Goal: Check status: Check status

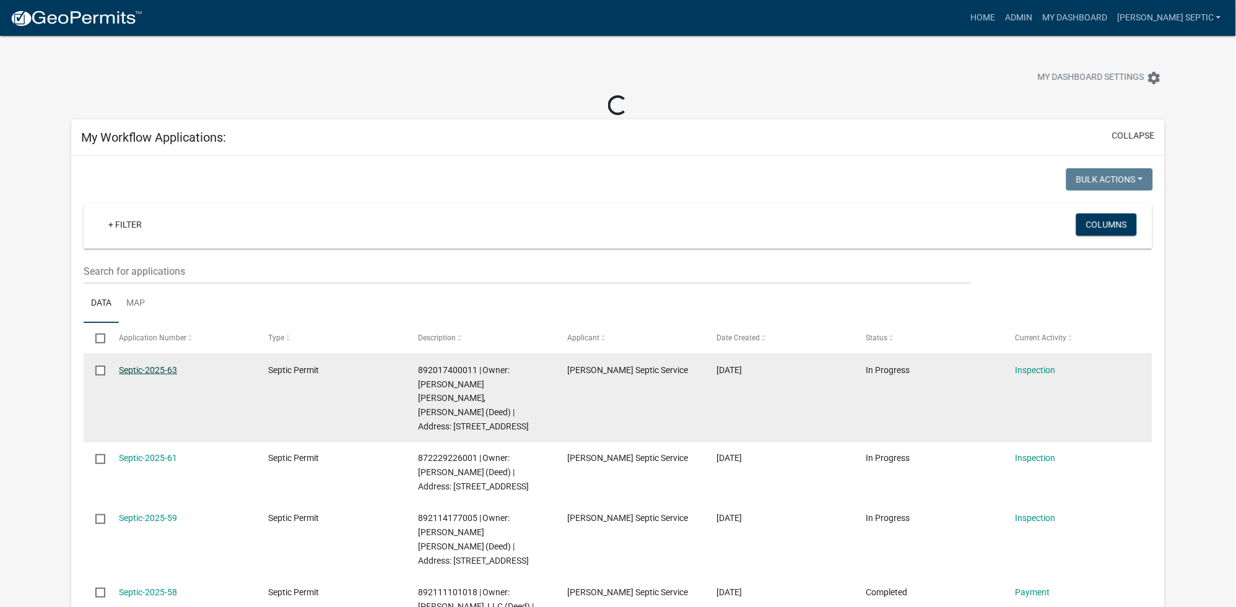
click at [152, 372] on link "Septic-2025-63" at bounding box center [148, 370] width 58 height 10
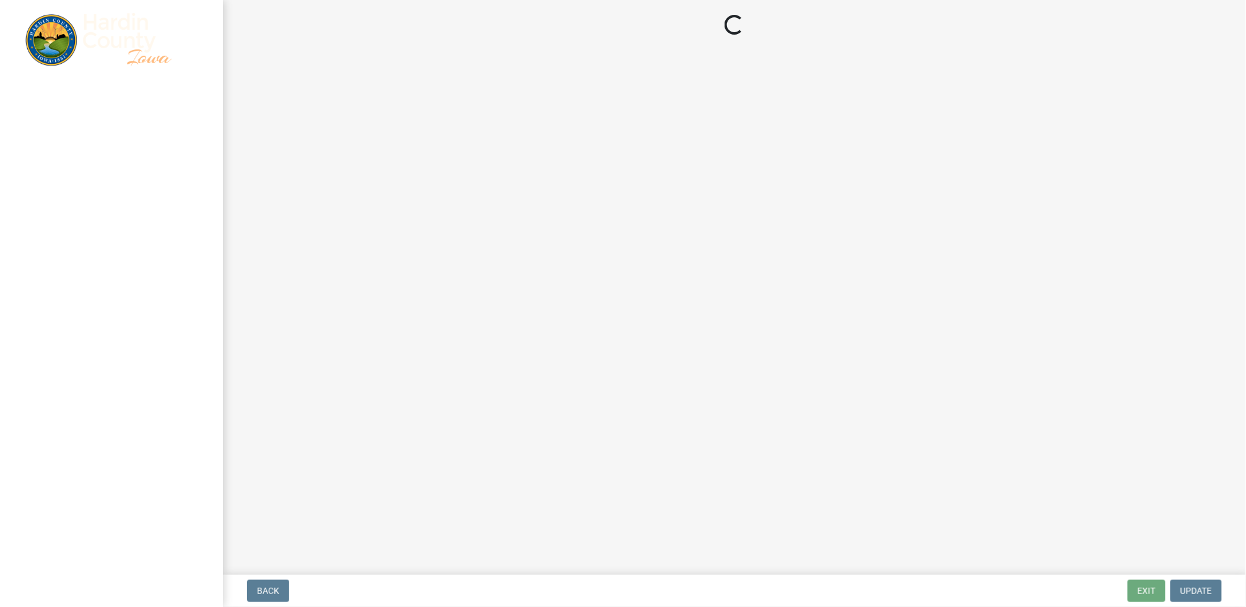
select select "92abfdc4-a32e-4fda-8546-51d3978c14c9"
select select "3f6a41d2-1bc0-4b02-a119-7a8f2dc110ad"
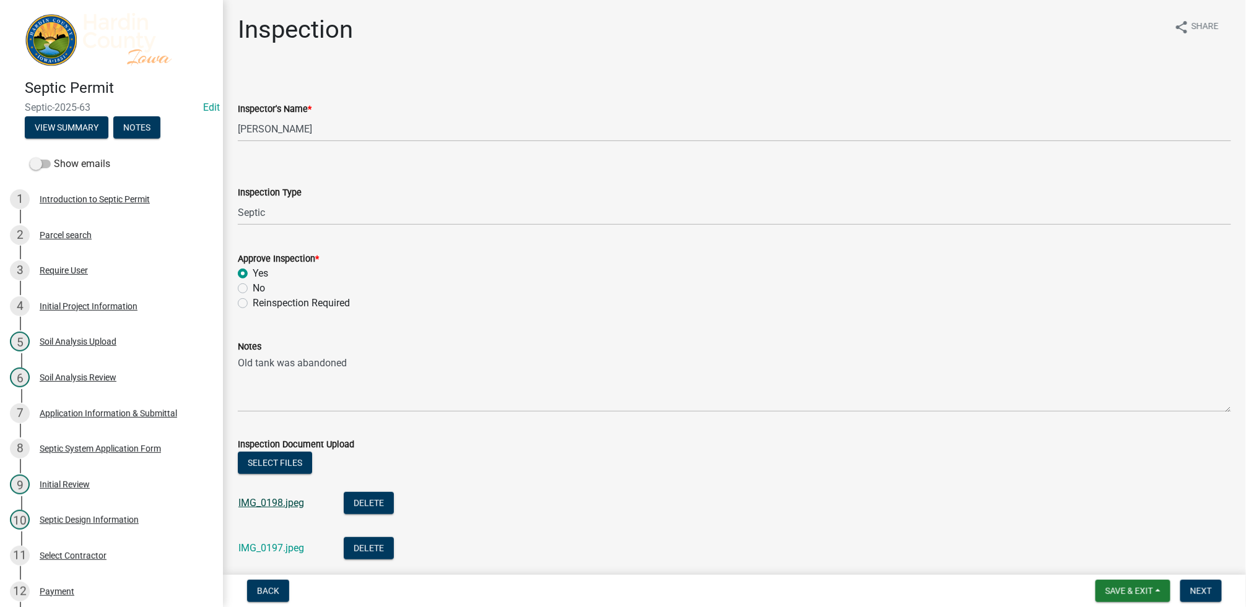
click at [271, 506] on link "IMG_0198.jpeg" at bounding box center [271, 503] width 66 height 12
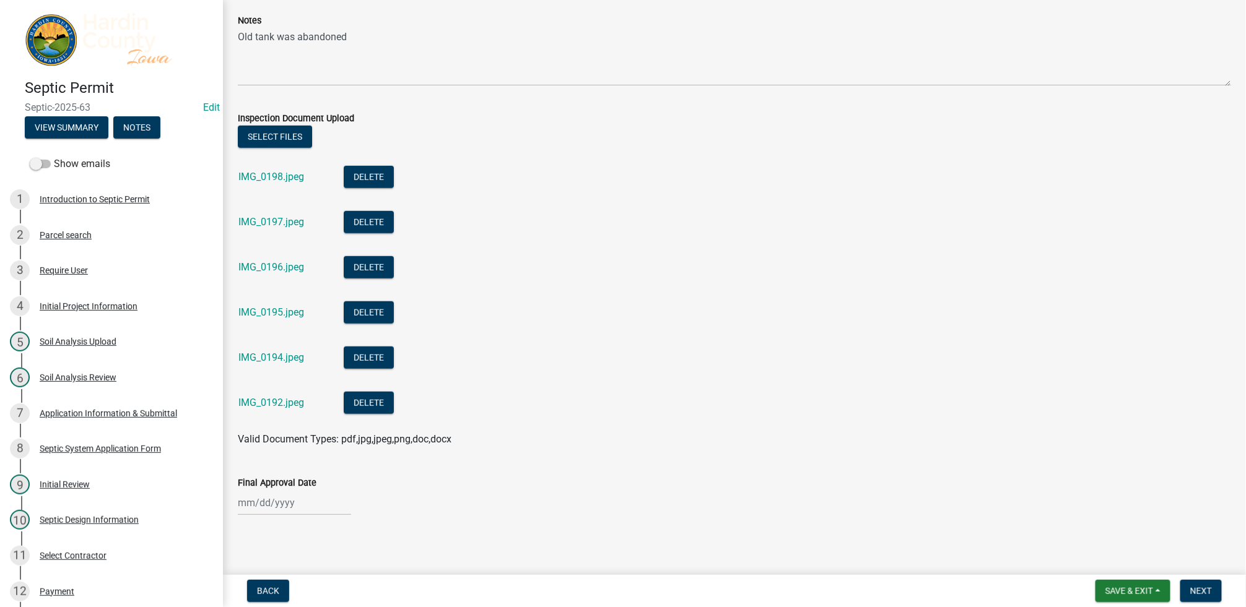
scroll to position [331, 0]
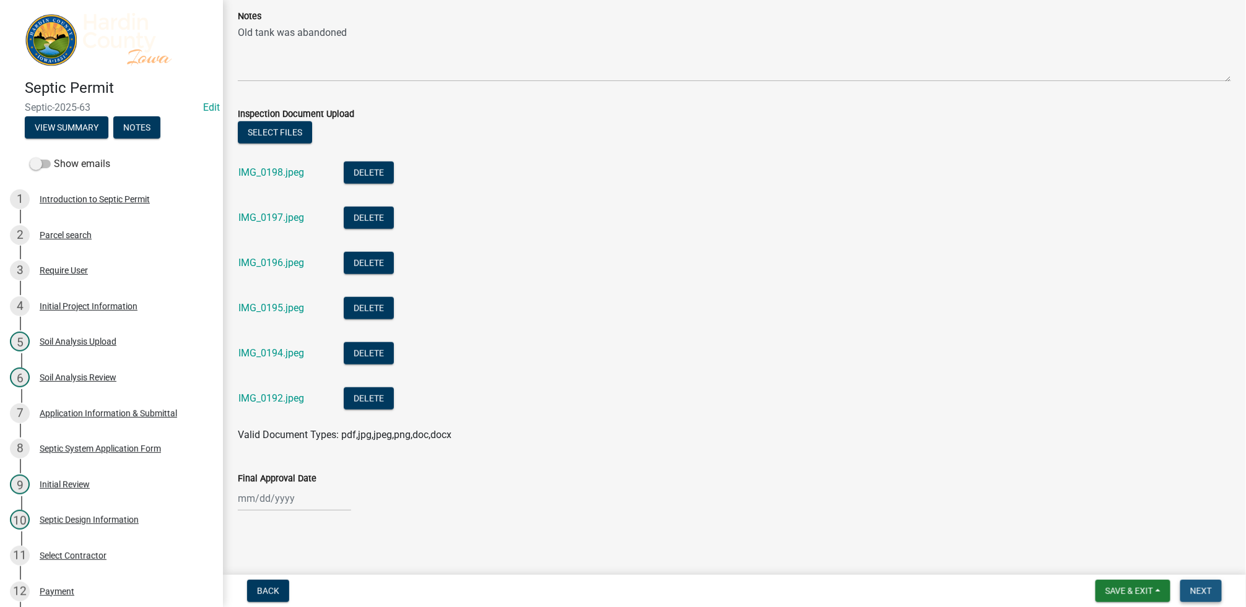
click at [1203, 591] on span "Next" at bounding box center [1201, 591] width 22 height 10
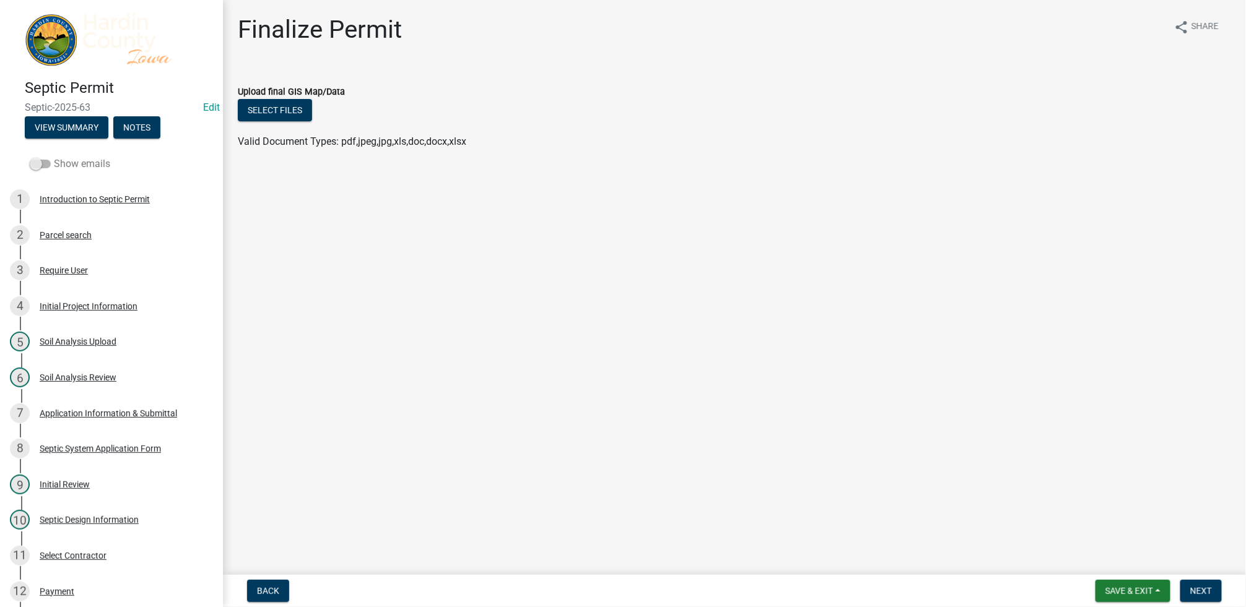
click at [43, 161] on span at bounding box center [40, 164] width 21 height 9
click at [54, 157] on input "Show emails" at bounding box center [54, 157] width 0 height 0
click at [43, 161] on span at bounding box center [40, 164] width 21 height 9
click at [54, 157] on input "Show emails" at bounding box center [54, 157] width 0 height 0
click at [43, 161] on span at bounding box center [40, 164] width 21 height 9
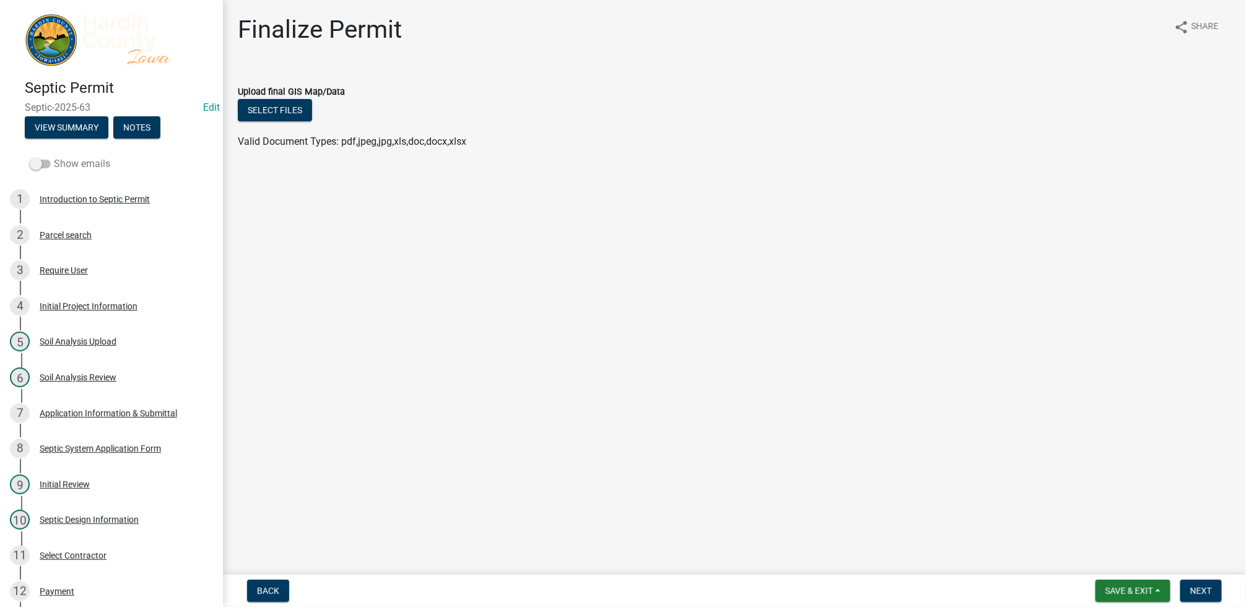
click at [54, 157] on input "Show emails" at bounding box center [54, 157] width 0 height 0
click at [43, 161] on span at bounding box center [40, 164] width 21 height 9
click at [54, 157] on input "Show emails" at bounding box center [54, 157] width 0 height 0
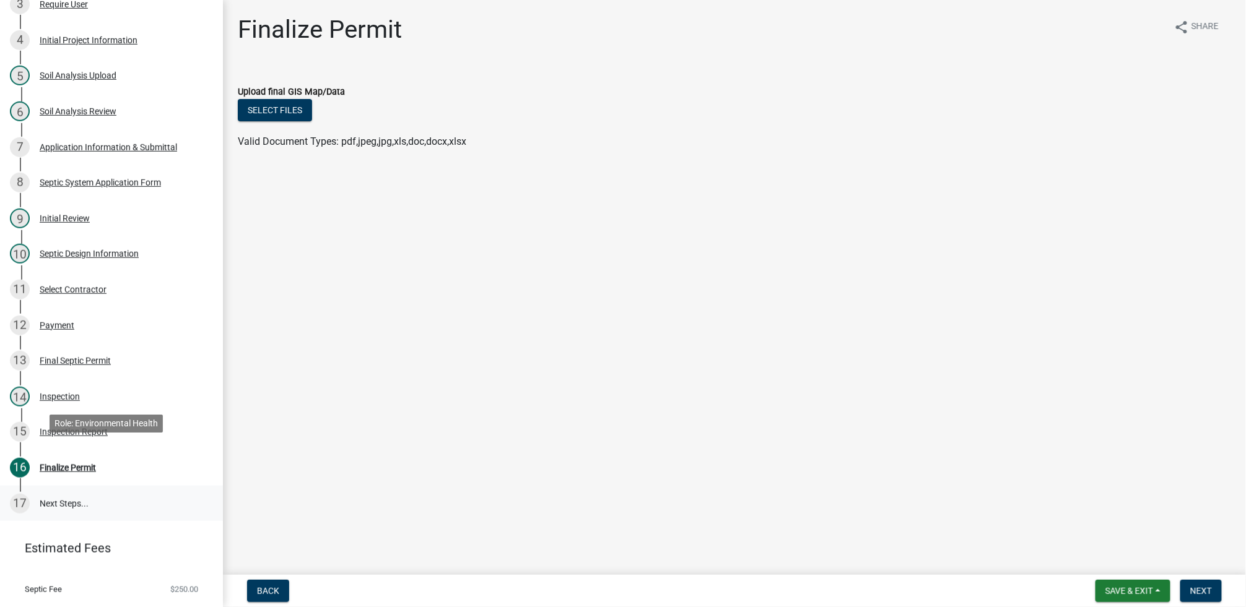
scroll to position [292, 0]
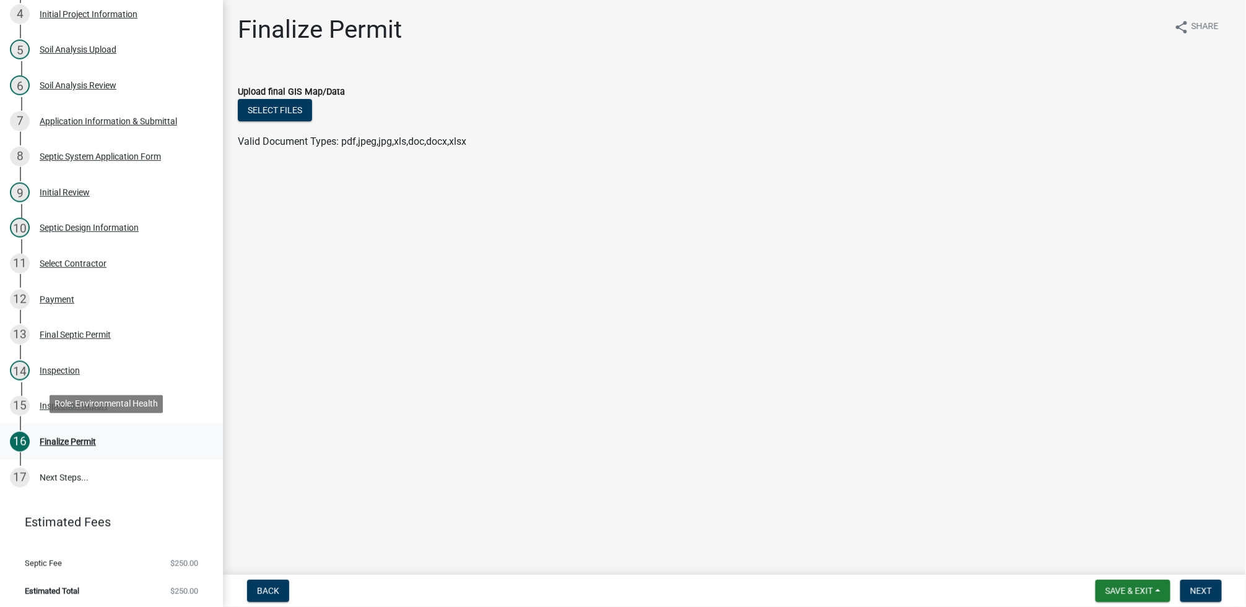
click at [58, 438] on div "Finalize Permit" at bounding box center [68, 442] width 56 height 9
click at [44, 331] on div "Final Septic Permit" at bounding box center [75, 335] width 71 height 9
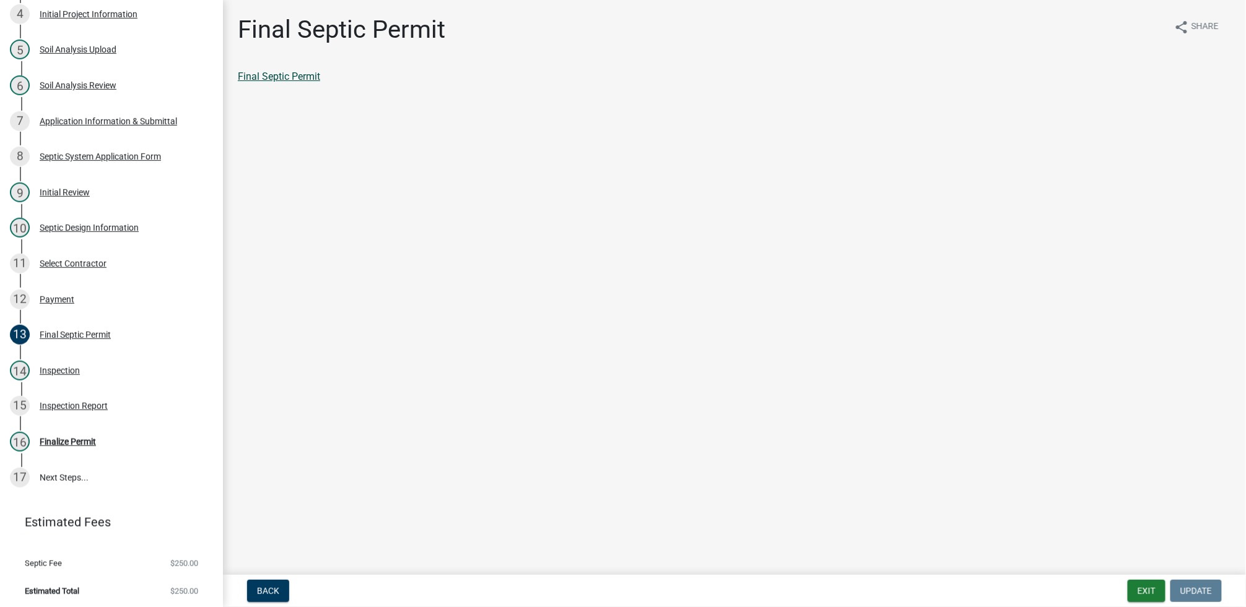
click at [302, 76] on link "Final Septic Permit" at bounding box center [279, 77] width 82 height 12
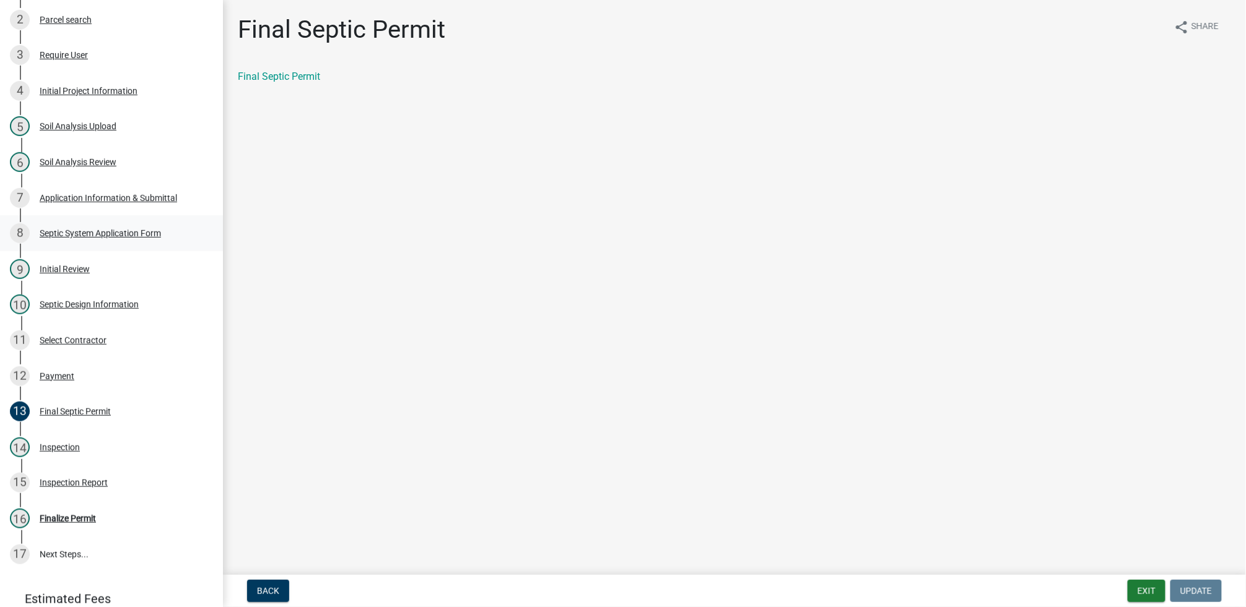
scroll to position [183, 0]
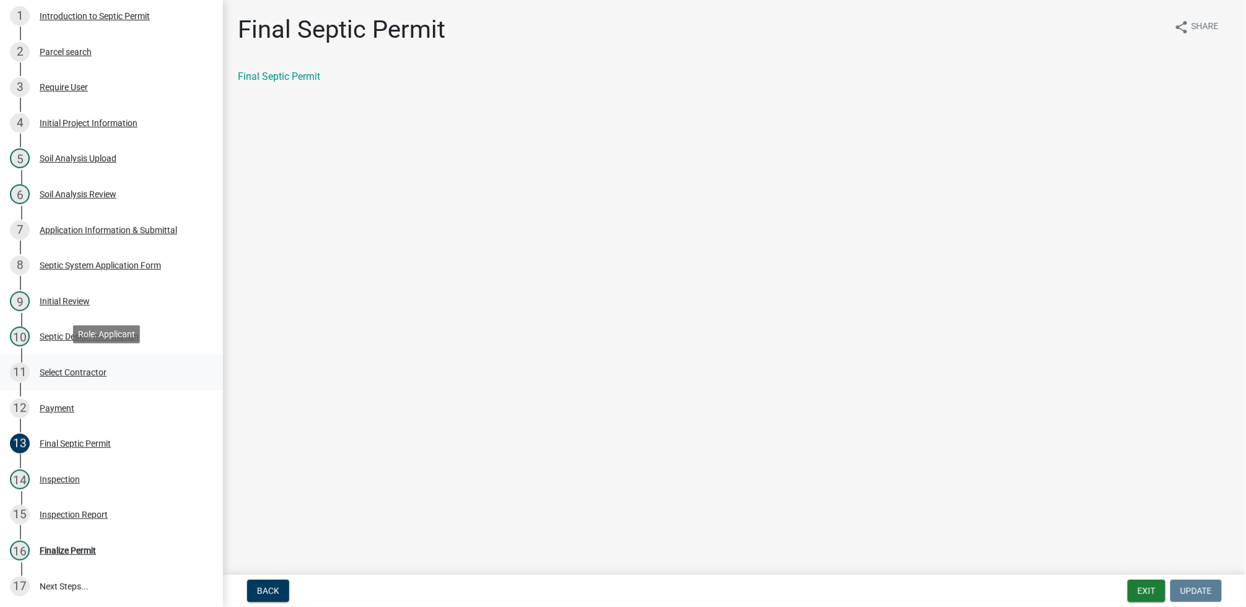
click at [56, 372] on div "Select Contractor" at bounding box center [73, 372] width 67 height 9
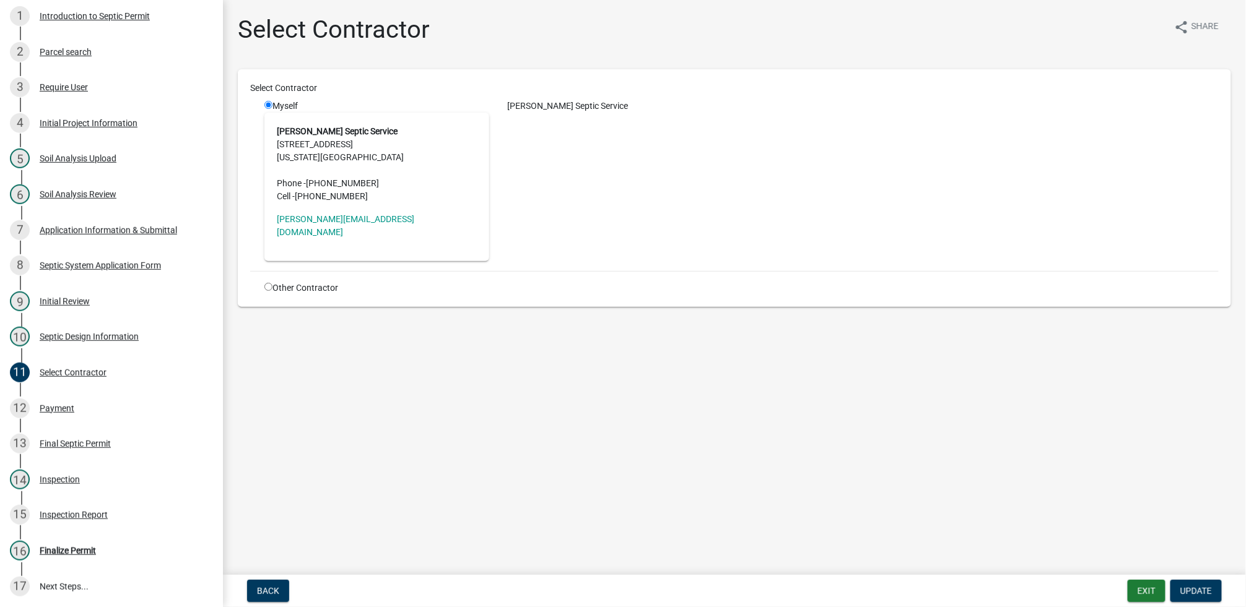
click at [568, 105] on div "[PERSON_NAME] Septic Service" at bounding box center [863, 106] width 729 height 13
click at [508, 102] on div "[PERSON_NAME] Septic Service" at bounding box center [863, 106] width 729 height 13
click at [308, 159] on address "[PERSON_NAME] Septic Service [STREET_ADDRESS][US_STATE] Phone - [PHONE_NUMBER] …" at bounding box center [377, 164] width 200 height 78
click at [312, 121] on div "[PERSON_NAME] Septic Service [STREET_ADDRESS][US_STATE] Phone - [PHONE_NUMBER] …" at bounding box center [376, 187] width 225 height 149
click at [312, 130] on strong "[PERSON_NAME] Septic Service" at bounding box center [337, 131] width 121 height 10
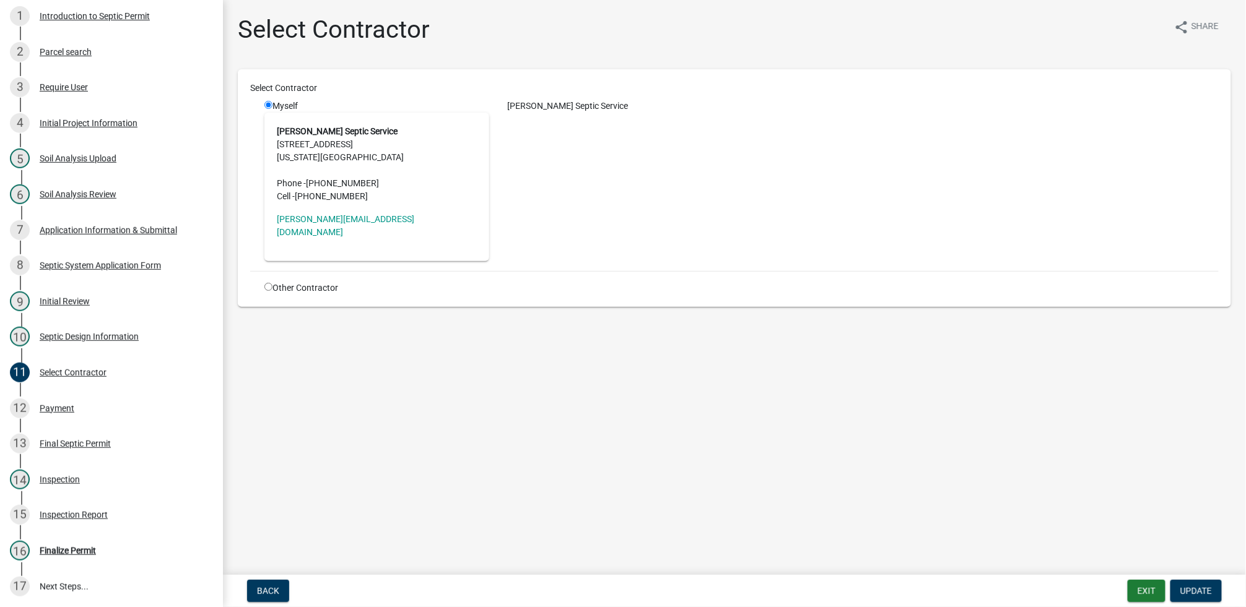
click at [523, 109] on div "[PERSON_NAME] Septic Service" at bounding box center [863, 106] width 729 height 13
click at [531, 190] on div "[PERSON_NAME] Septic Service" at bounding box center [863, 181] width 729 height 162
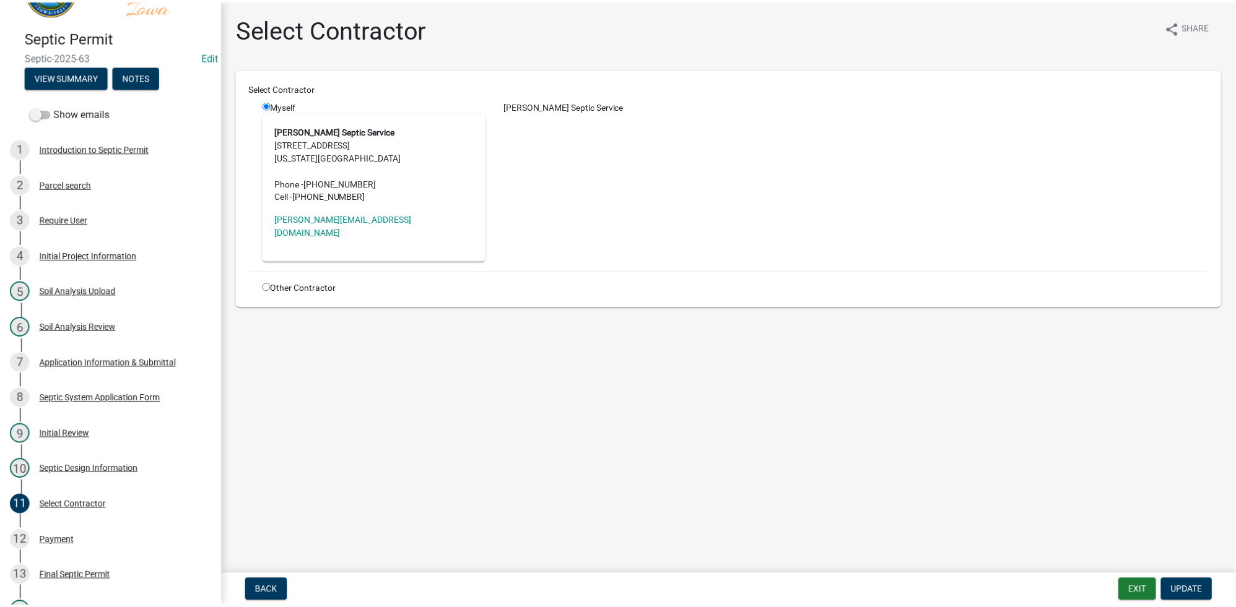
scroll to position [0, 0]
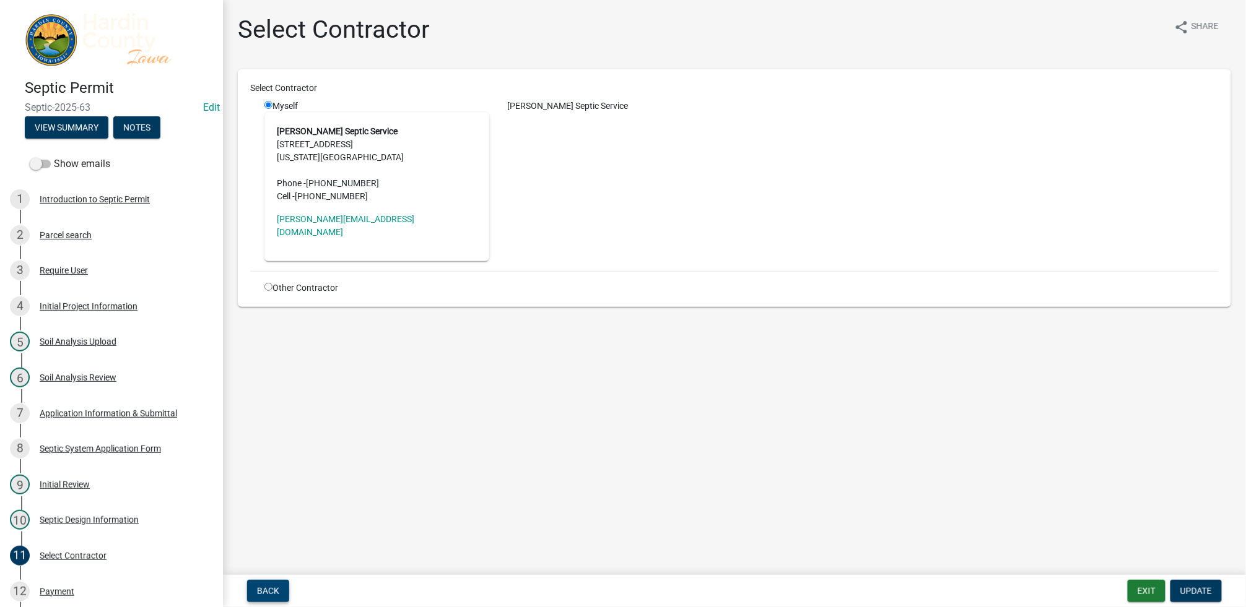
click at [280, 587] on button "Back" at bounding box center [268, 591] width 42 height 22
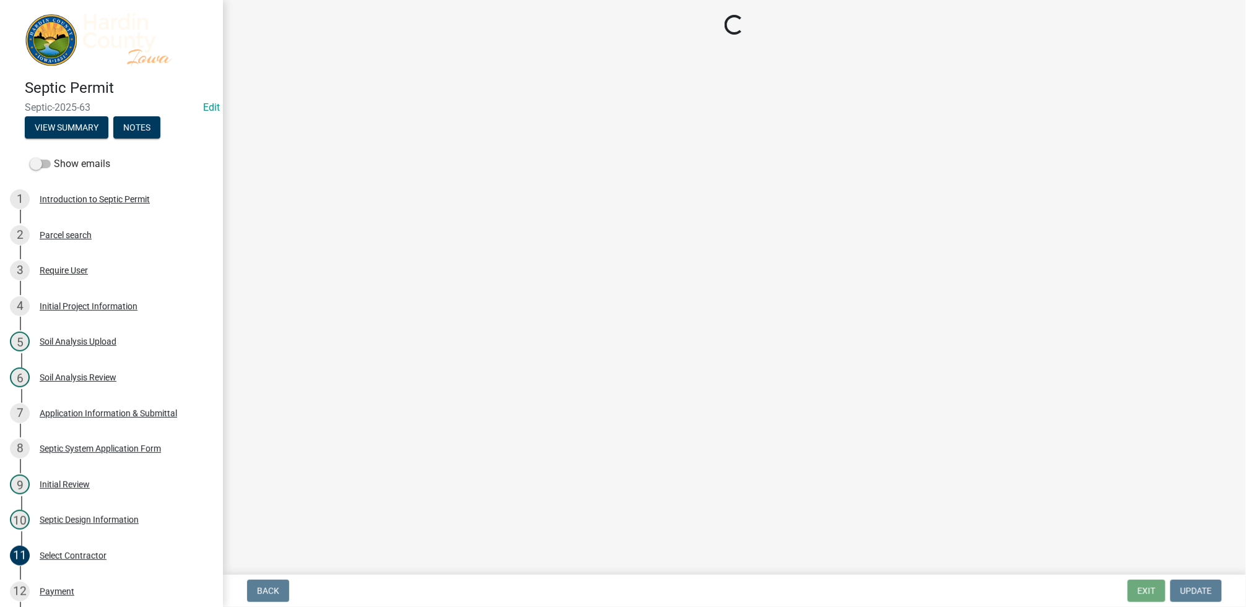
select select "92abfdc4-a32e-4fda-8546-51d3978c14c9"
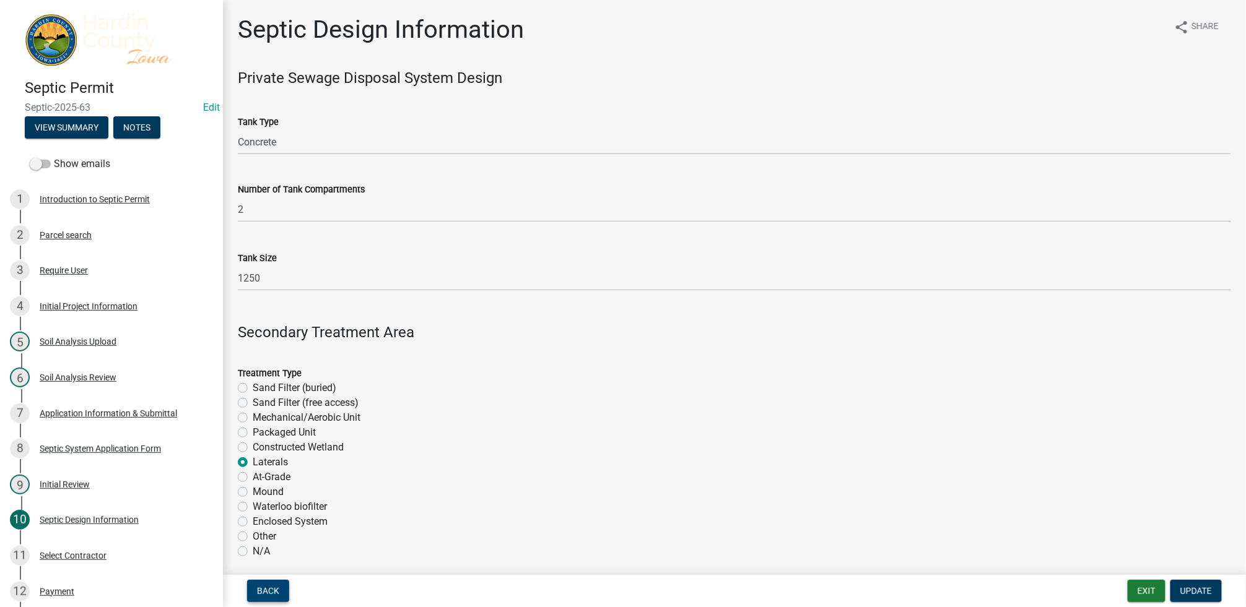
click at [271, 593] on span "Back" at bounding box center [268, 591] width 22 height 10
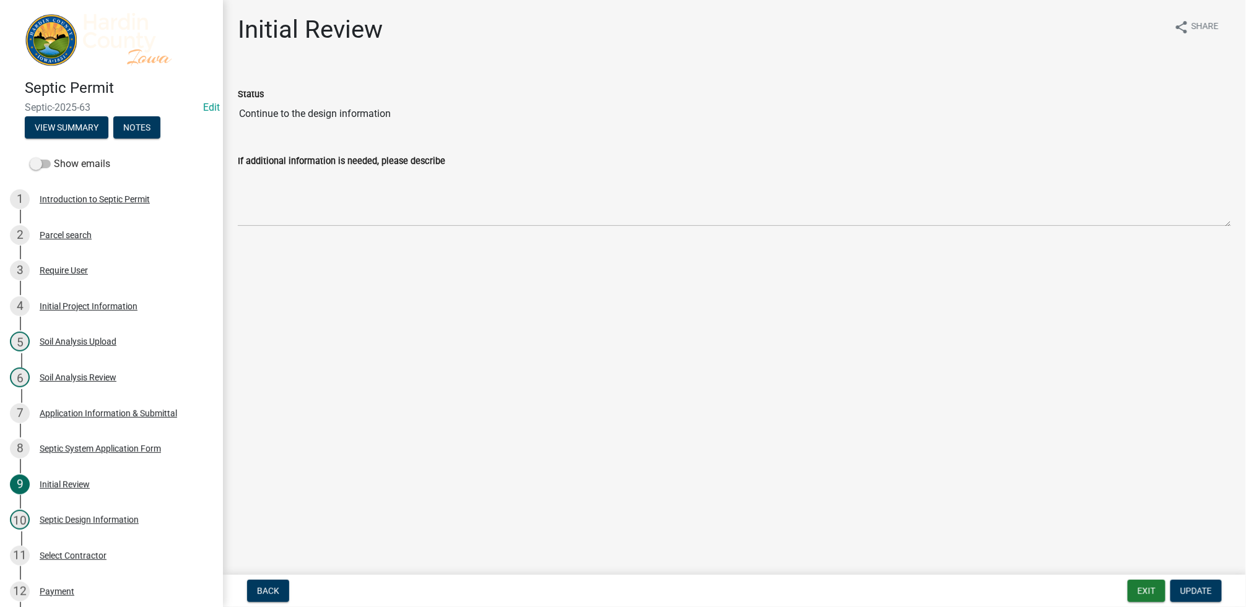
click at [47, 39] on img at bounding box center [114, 39] width 178 height 53
click at [63, 72] on div "Septic Permit Septic-2025-63 Edit View Summary Notes" at bounding box center [111, 105] width 203 height 73
click at [59, 79] on h4 "Septic Permit" at bounding box center [119, 88] width 188 height 18
click at [1148, 591] on button "Exit" at bounding box center [1147, 591] width 38 height 22
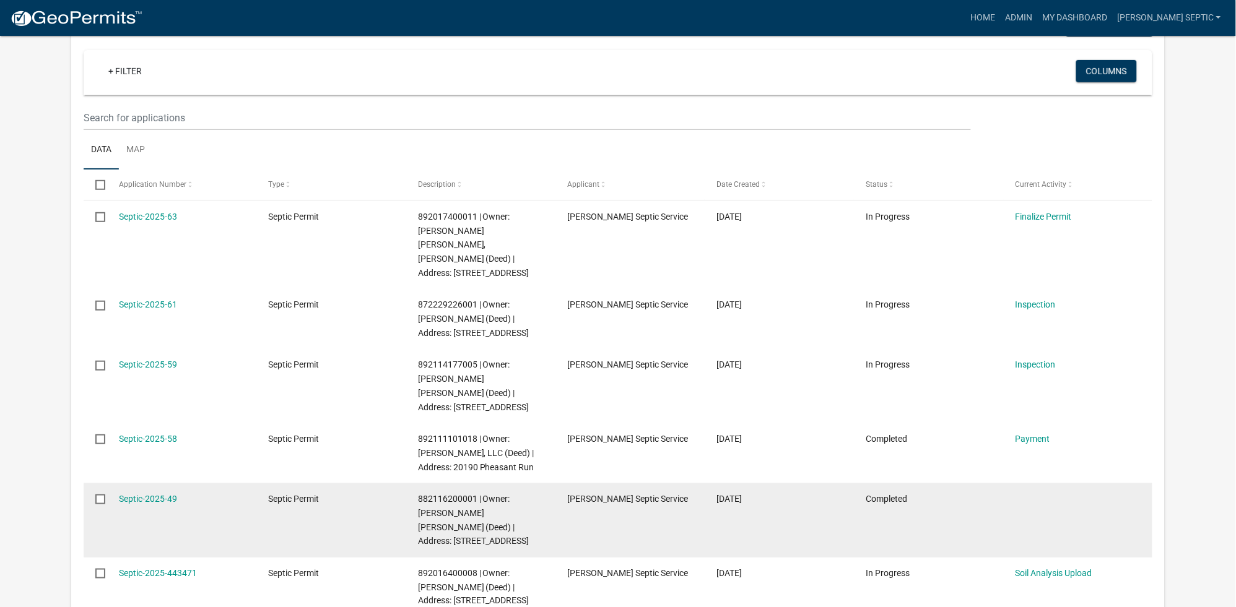
scroll to position [108, 0]
